Goal: Check status

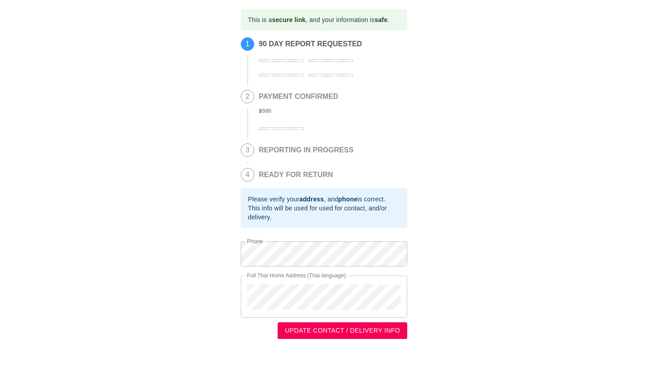
scroll to position [3, 0]
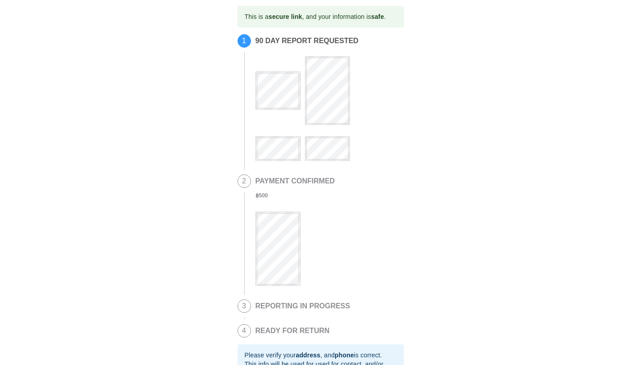
click at [254, 262] on div "2 PAYMENT CONFIRMED ฿ 500" at bounding box center [320, 235] width 166 height 121
